Goal: Task Accomplishment & Management: Manage account settings

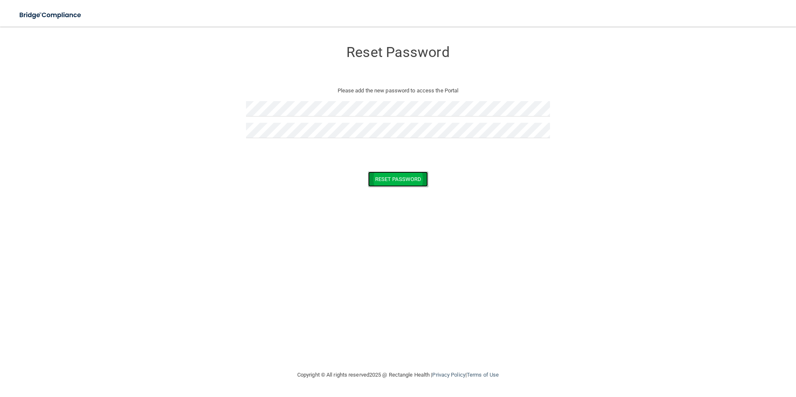
click at [382, 181] on button "Reset Password" at bounding box center [398, 179] width 60 height 15
click at [378, 179] on button "Reset Password" at bounding box center [398, 179] width 60 height 15
click at [392, 193] on button "Reset Password" at bounding box center [398, 191] width 60 height 15
